Goal: Navigation & Orientation: Find specific page/section

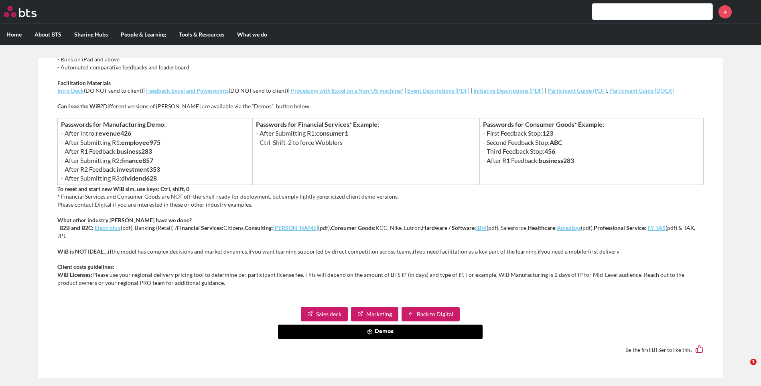
scroll to position [373, 0]
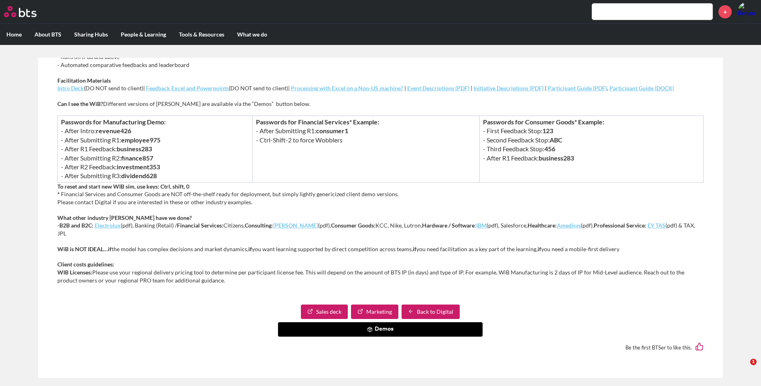
click at [386, 327] on button "Demos" at bounding box center [380, 329] width 205 height 14
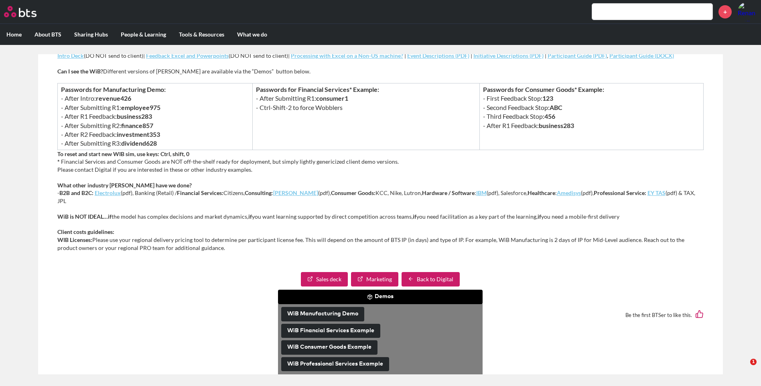
scroll to position [5, 0]
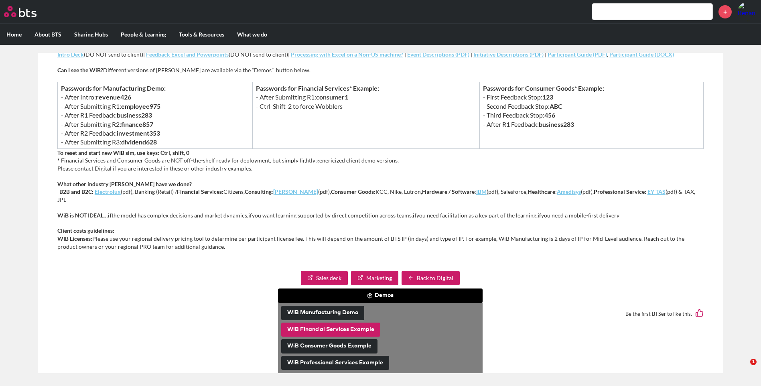
click at [352, 326] on button "WiB Financial Services Example" at bounding box center [330, 330] width 99 height 14
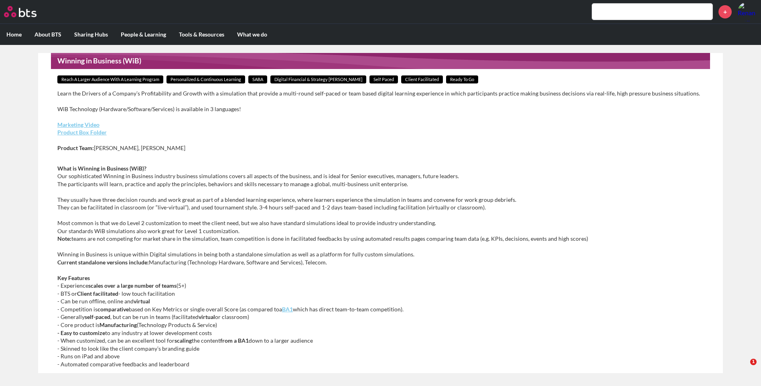
scroll to position [92, 0]
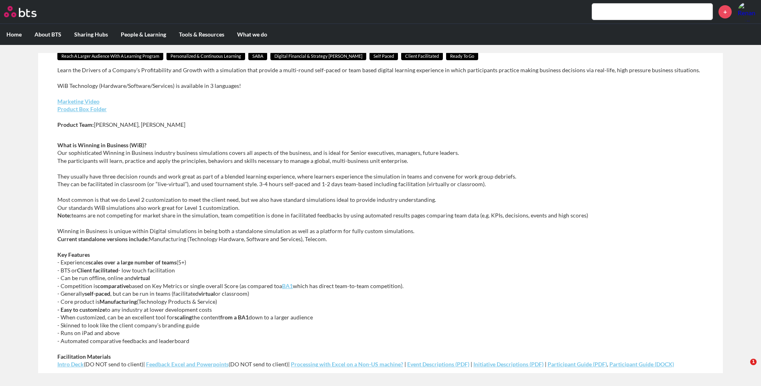
click at [97, 110] on link "Product Box Folder" at bounding box center [81, 109] width 49 height 7
